Goal: Book appointment/travel/reservation

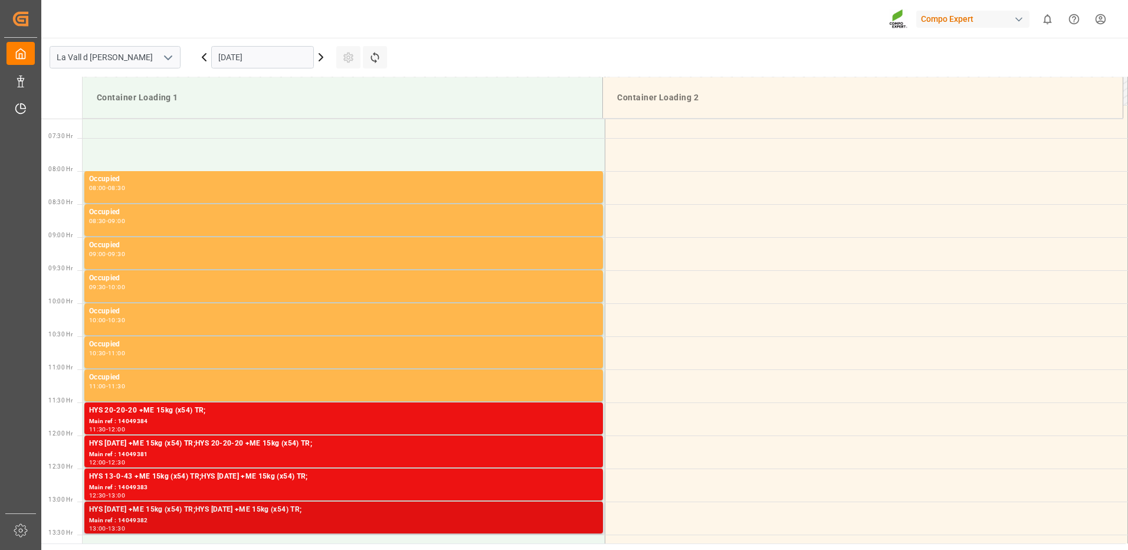
scroll to position [417, 0]
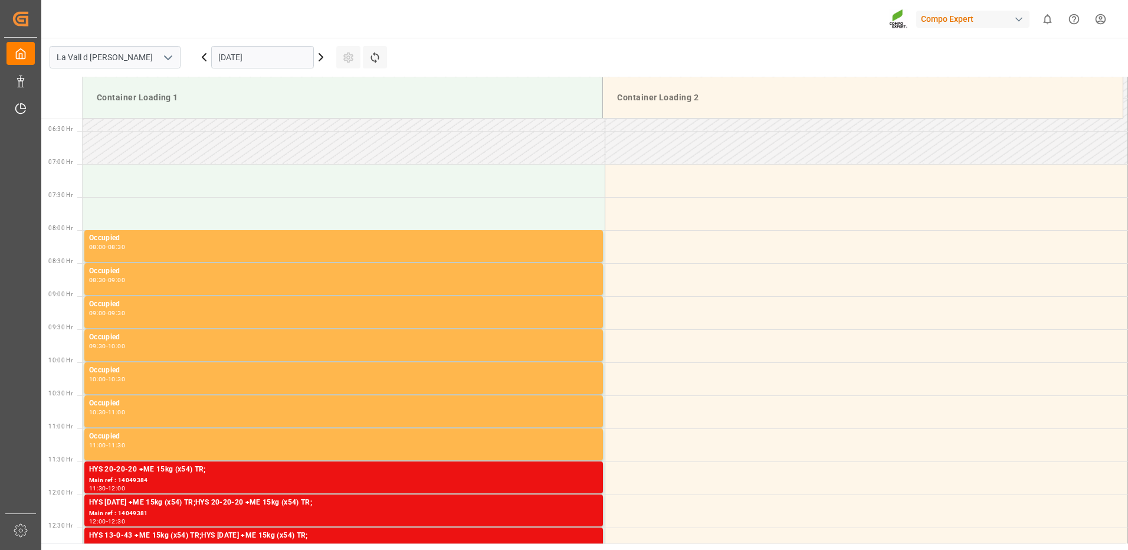
click at [264, 60] on input "[DATE]" at bounding box center [262, 57] width 103 height 22
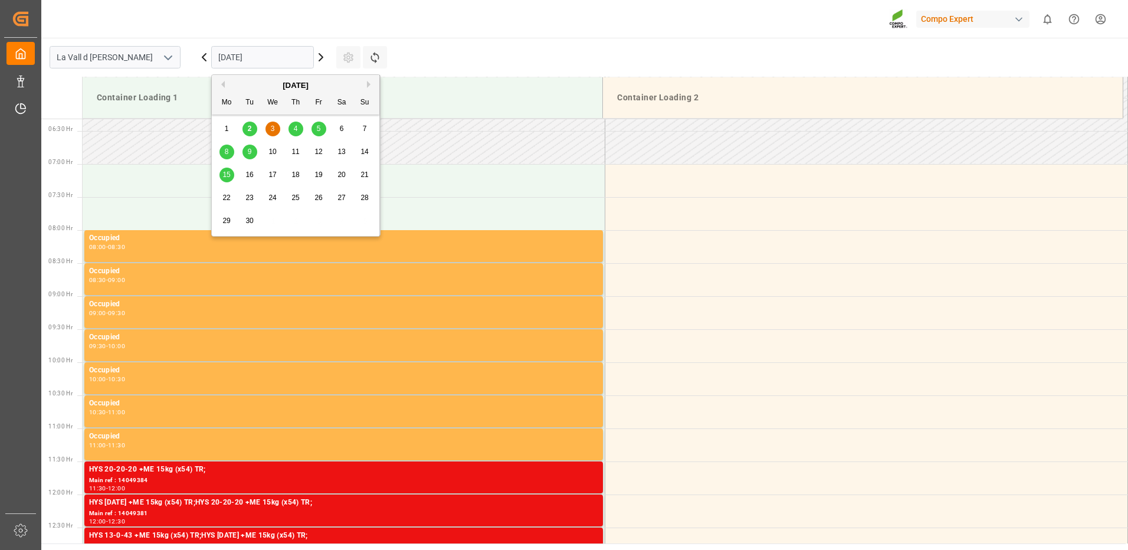
click at [299, 130] on div "4" at bounding box center [296, 129] width 15 height 14
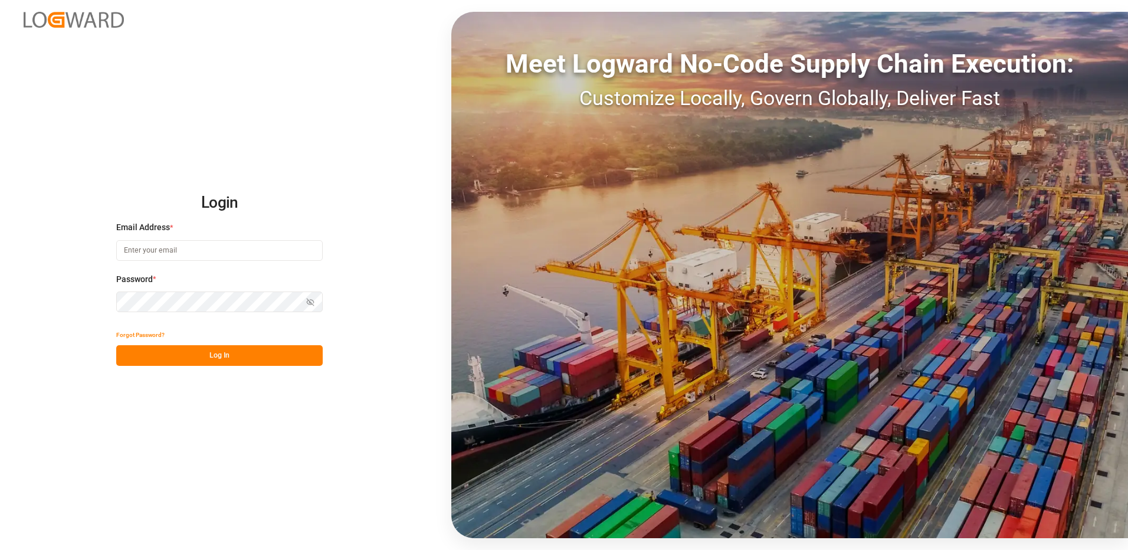
type input "[EMAIL_ADDRESS][DOMAIN_NAME]"
click at [248, 356] on button "Log In" at bounding box center [219, 355] width 207 height 21
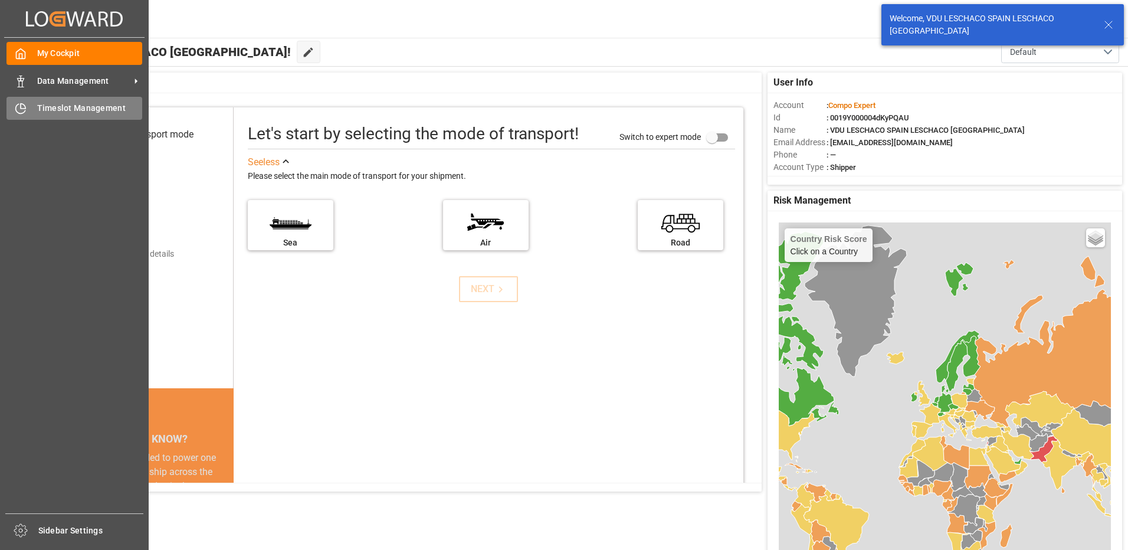
click at [31, 109] on div "Timeslot Management Timeslot Management" at bounding box center [74, 108] width 136 height 23
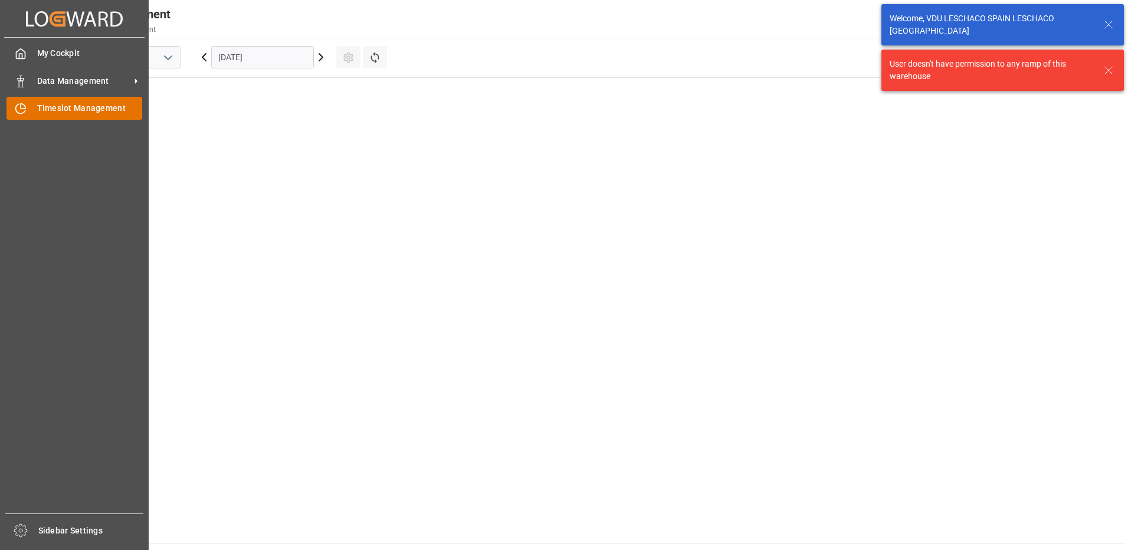
scroll to position [942, 0]
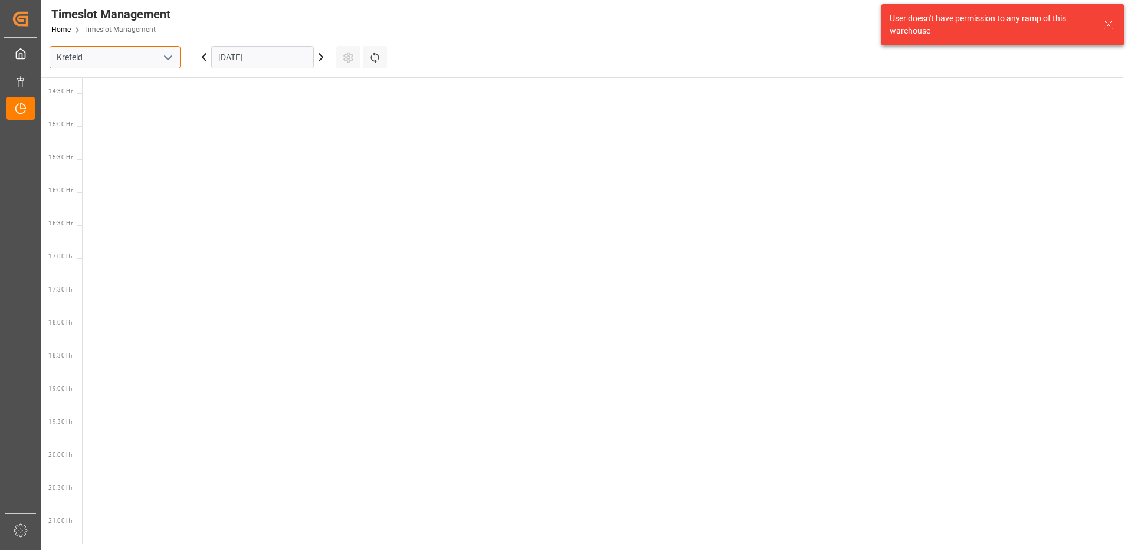
click at [120, 54] on input "Krefeld" at bounding box center [115, 57] width 131 height 22
click at [178, 57] on input "Krefeld" at bounding box center [115, 57] width 131 height 22
click at [166, 58] on icon "open menu" at bounding box center [168, 58] width 14 height 14
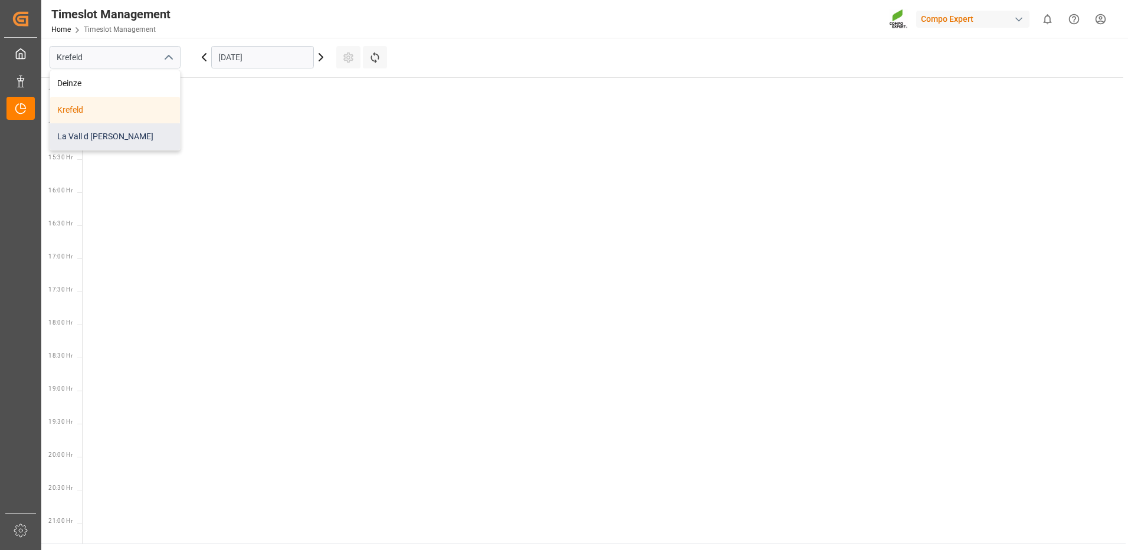
click at [107, 135] on div "La Vall d [PERSON_NAME]" at bounding box center [115, 136] width 130 height 27
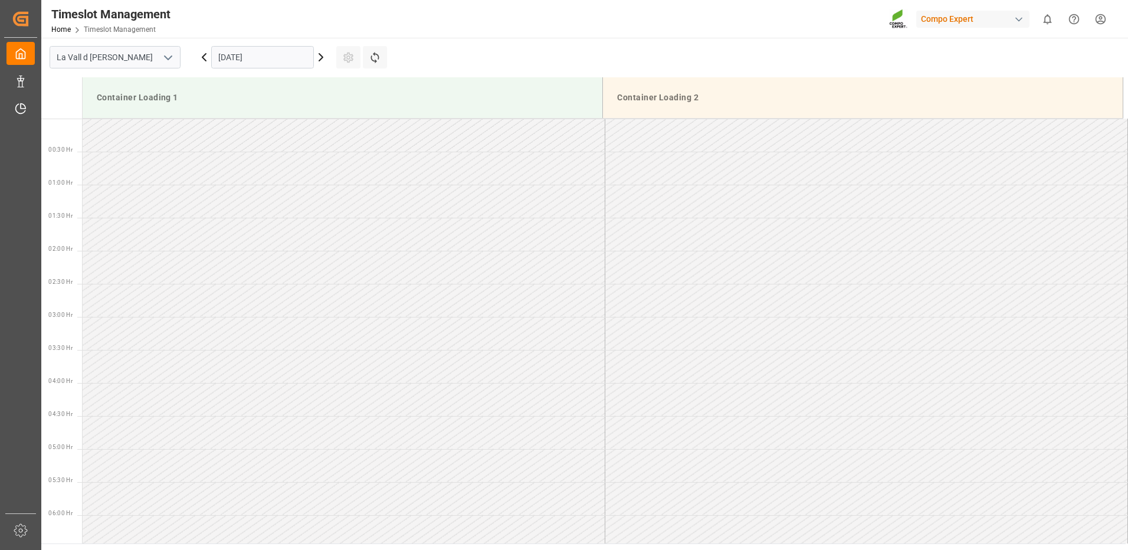
scroll to position [984, 0]
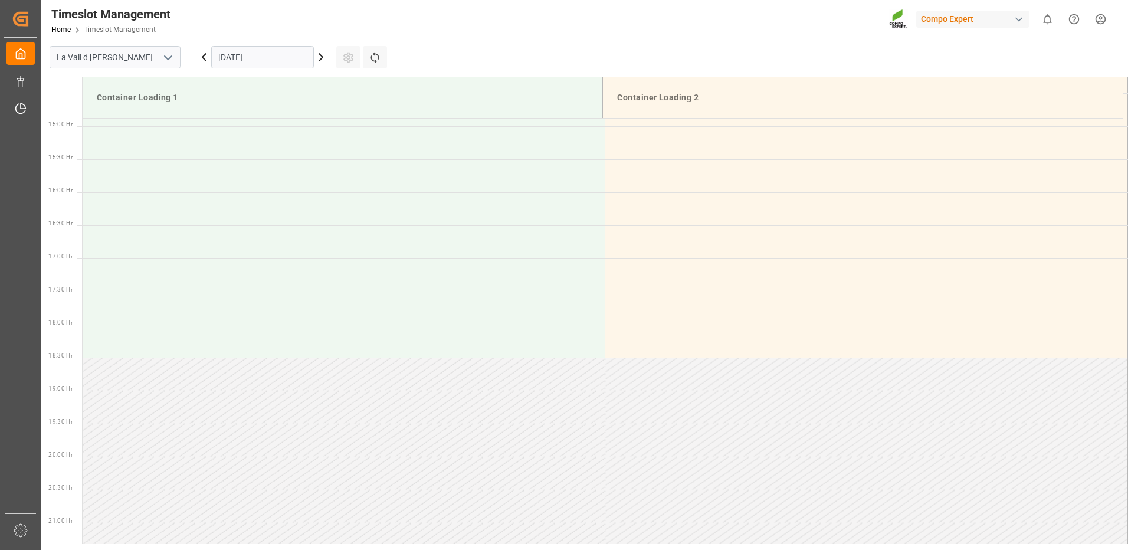
click at [262, 60] on input "[DATE]" at bounding box center [262, 57] width 103 height 22
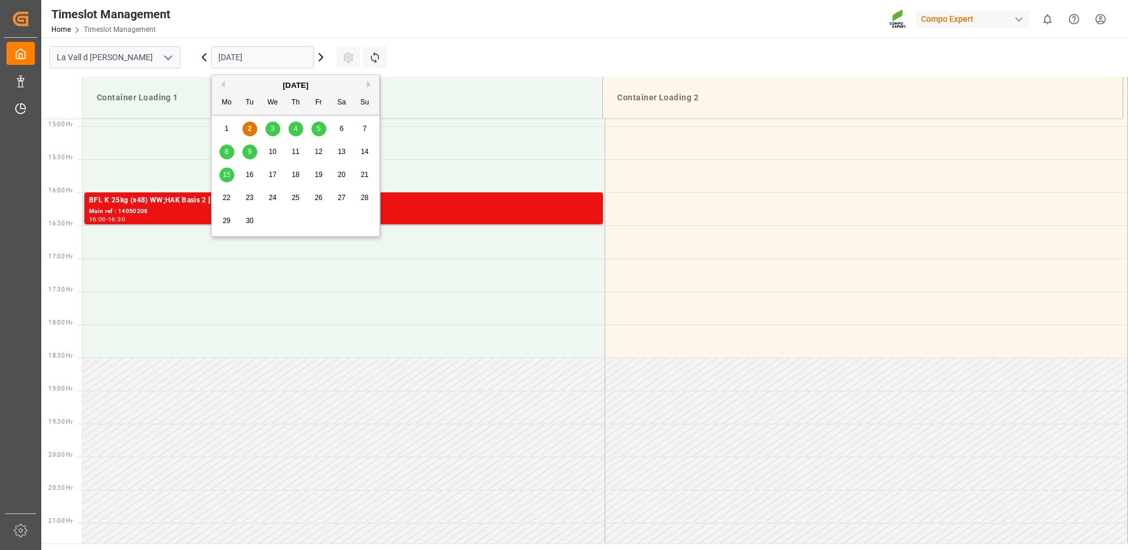
click at [271, 131] on span "3" at bounding box center [273, 129] width 4 height 8
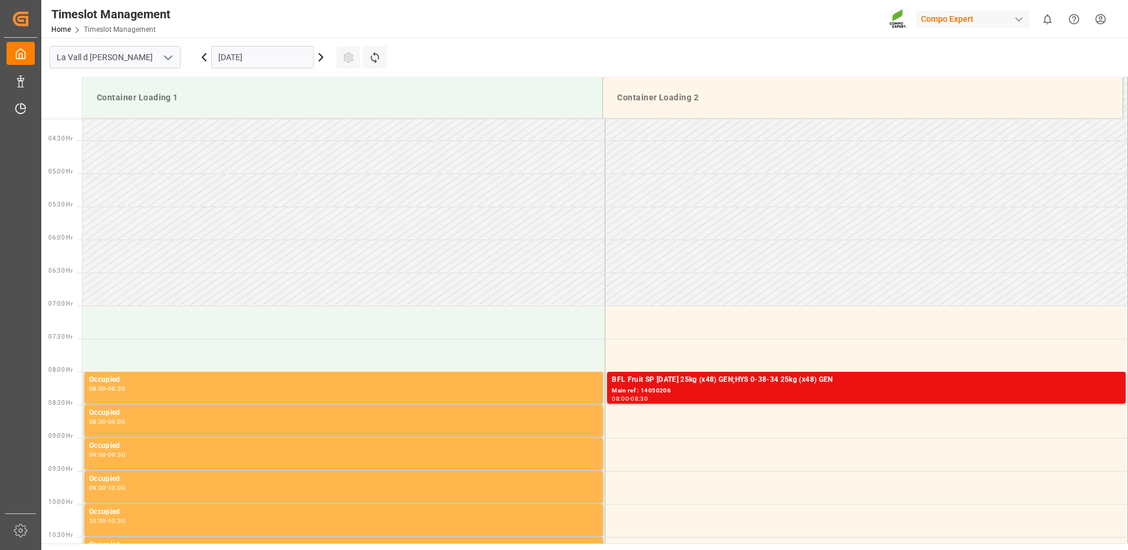
scroll to position [158, 0]
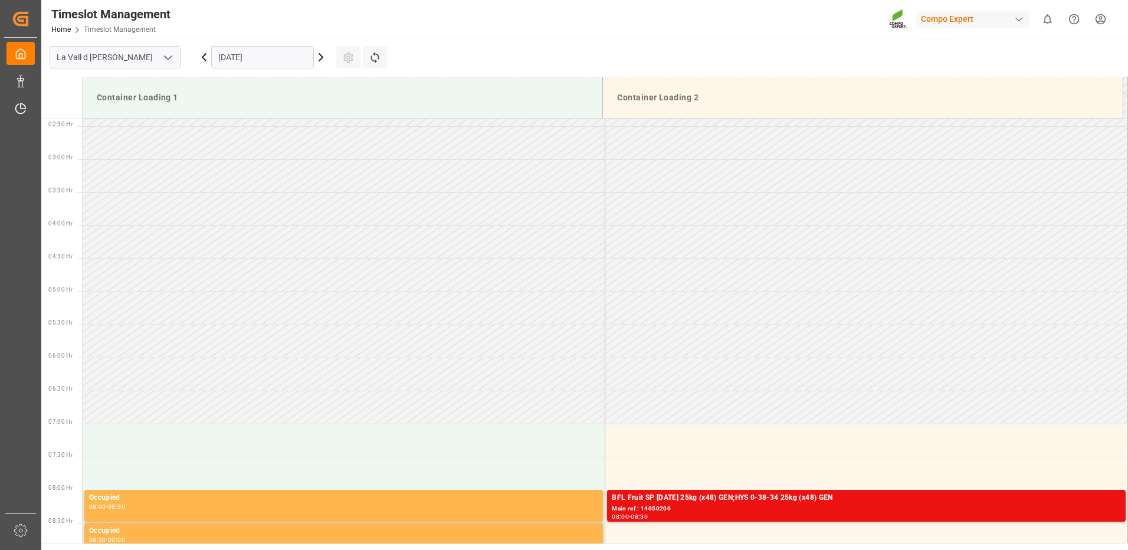
click at [255, 61] on input "[DATE]" at bounding box center [262, 57] width 103 height 22
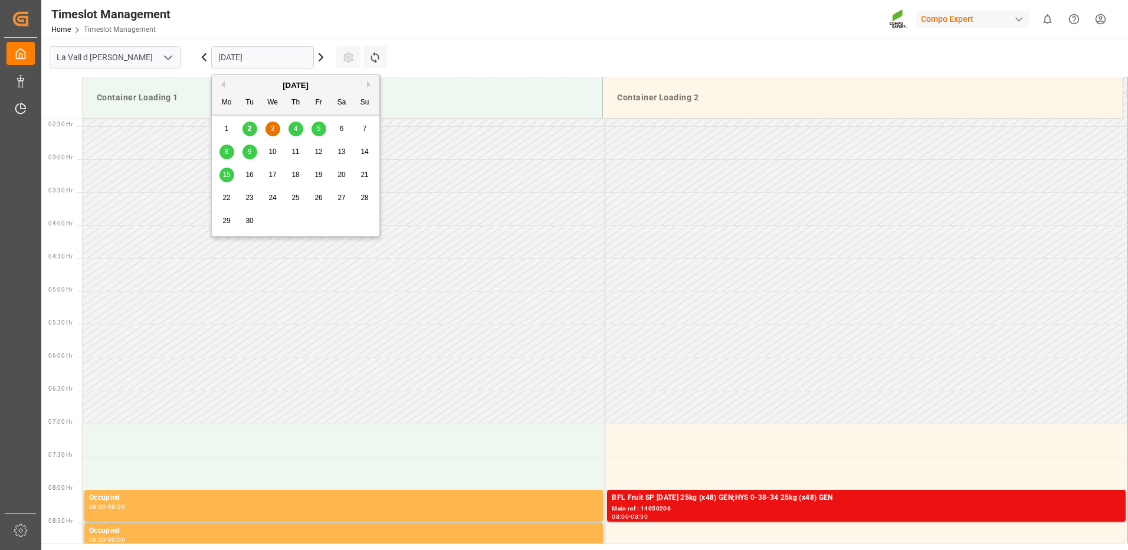
click at [290, 129] on div "4" at bounding box center [296, 129] width 15 height 14
